Goal: Use online tool/utility: Utilize a website feature to perform a specific function

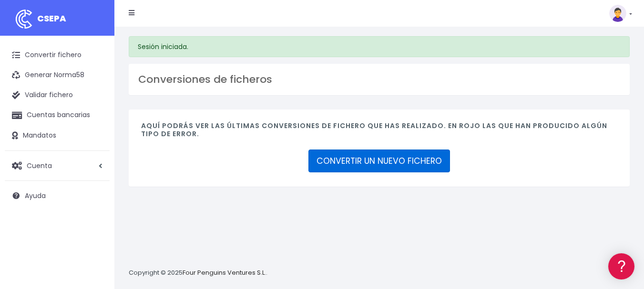
click at [358, 160] on link "CONVERTIR UN NUEVO FICHERO" at bounding box center [379, 161] width 142 height 23
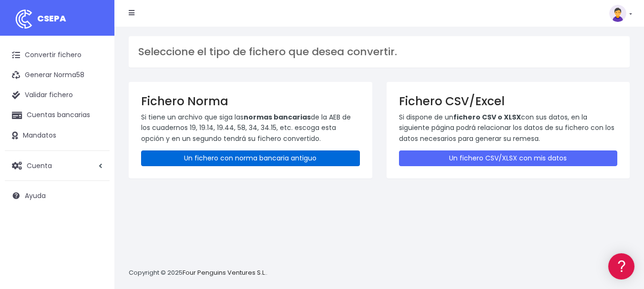
click at [262, 158] on link "Un fichero con norma bancaria antiguo" at bounding box center [250, 159] width 219 height 16
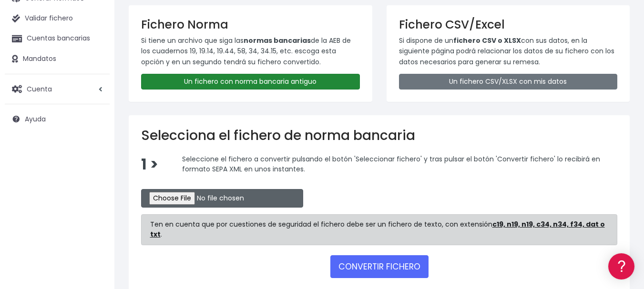
scroll to position [95, 0]
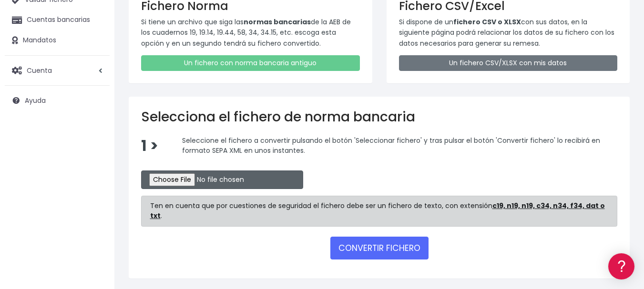
click at [254, 177] on input "file" at bounding box center [222, 180] width 162 height 19
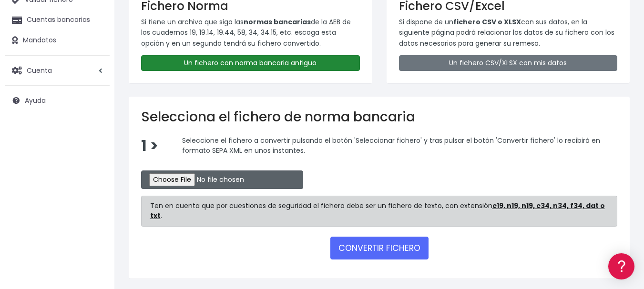
scroll to position [0, 0]
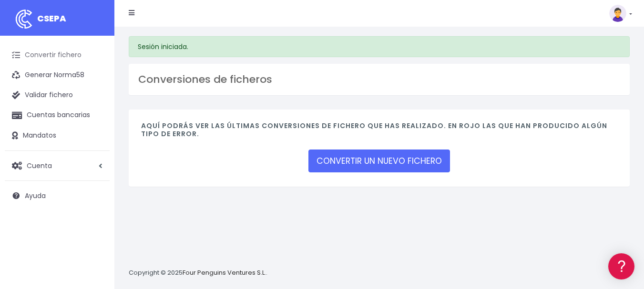
click at [52, 51] on link "Convertir fichero" at bounding box center [57, 55] width 105 height 20
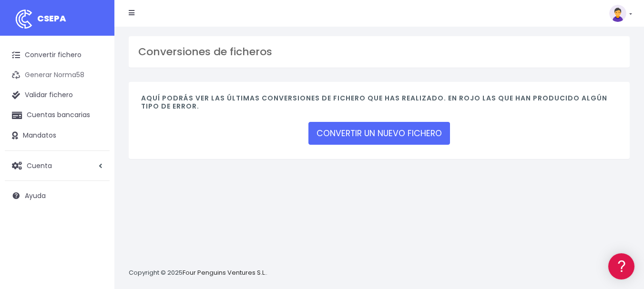
click at [50, 72] on link "Generar Norma58" at bounding box center [57, 75] width 105 height 20
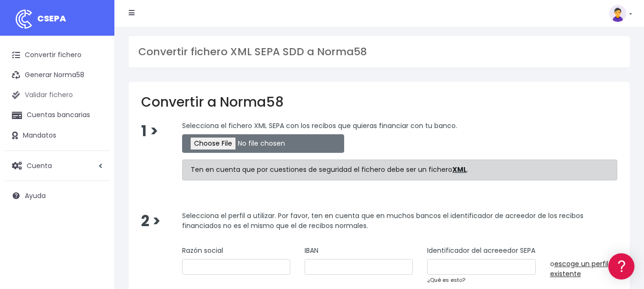
click at [49, 92] on link "Validar fichero" at bounding box center [57, 95] width 105 height 20
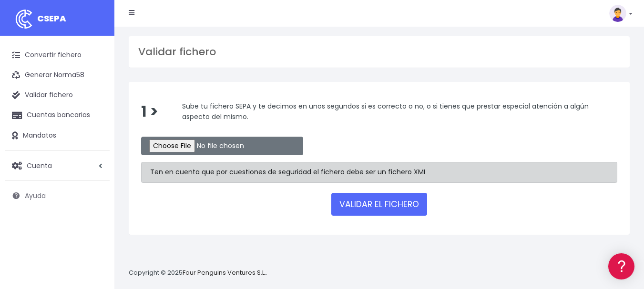
click at [37, 196] on span "Ayuda" at bounding box center [35, 196] width 21 height 10
